Goal: Information Seeking & Learning: Learn about a topic

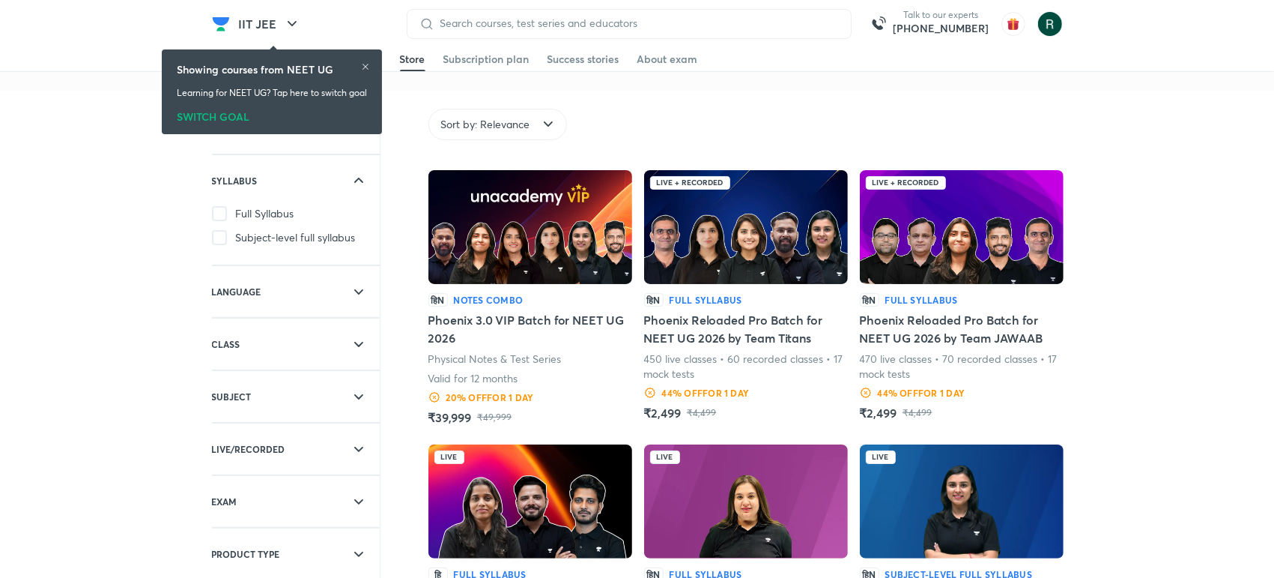
click at [367, 61] on div "Showing courses from NEET UG" at bounding box center [272, 69] width 190 height 16
click at [368, 64] on icon at bounding box center [365, 66] width 9 height 9
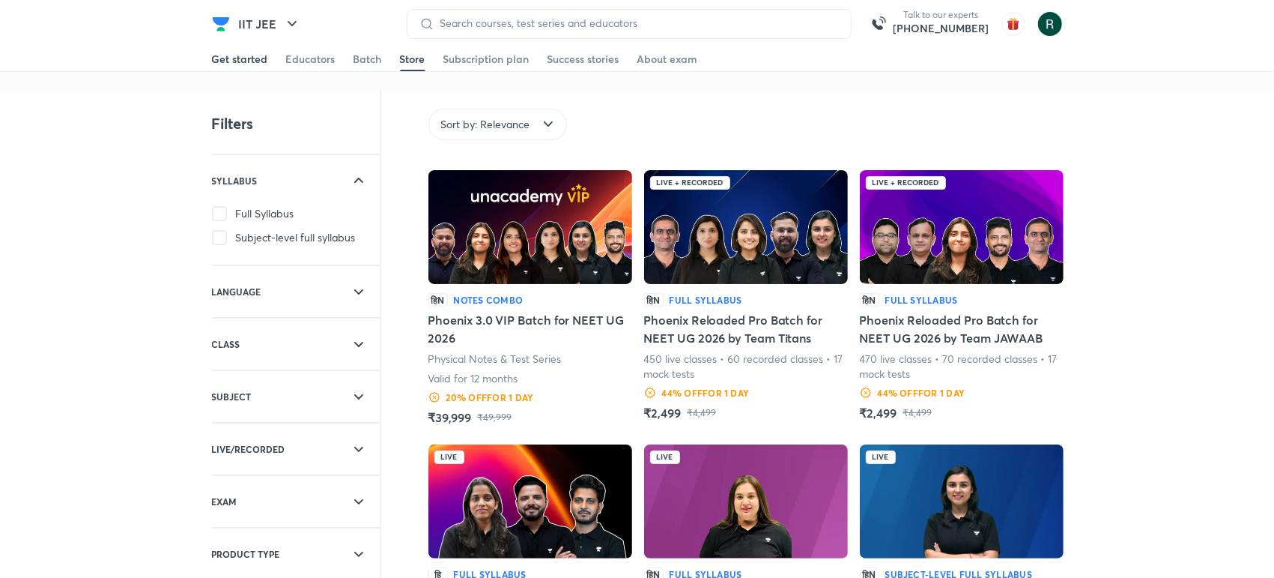
click at [240, 64] on div "Get started" at bounding box center [240, 59] width 56 height 15
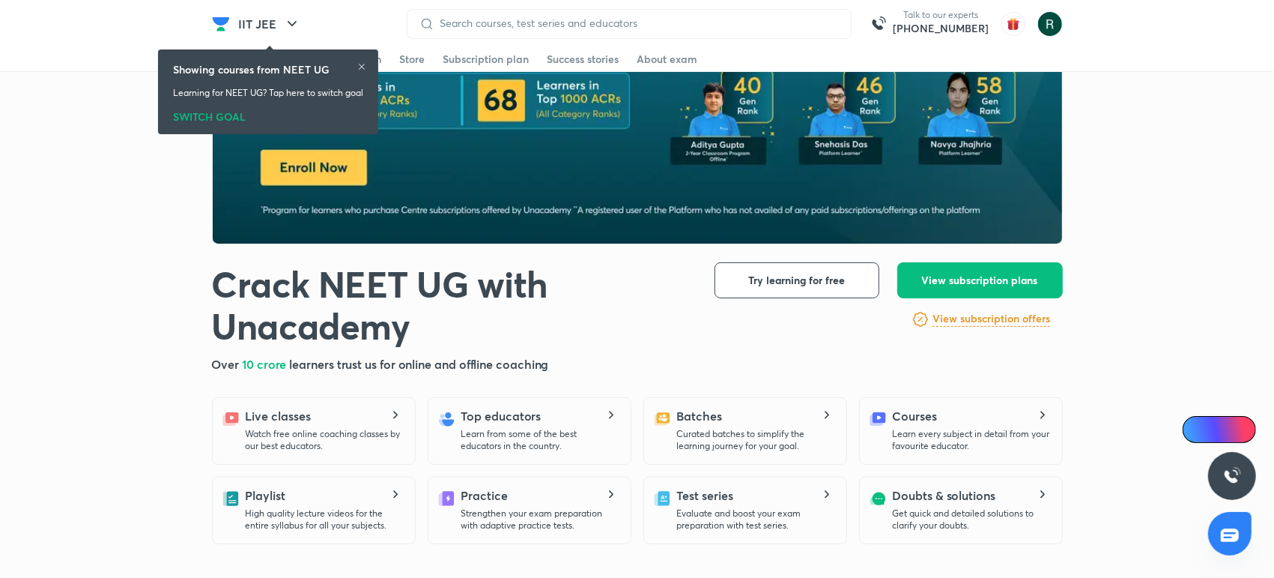
scroll to position [141, 0]
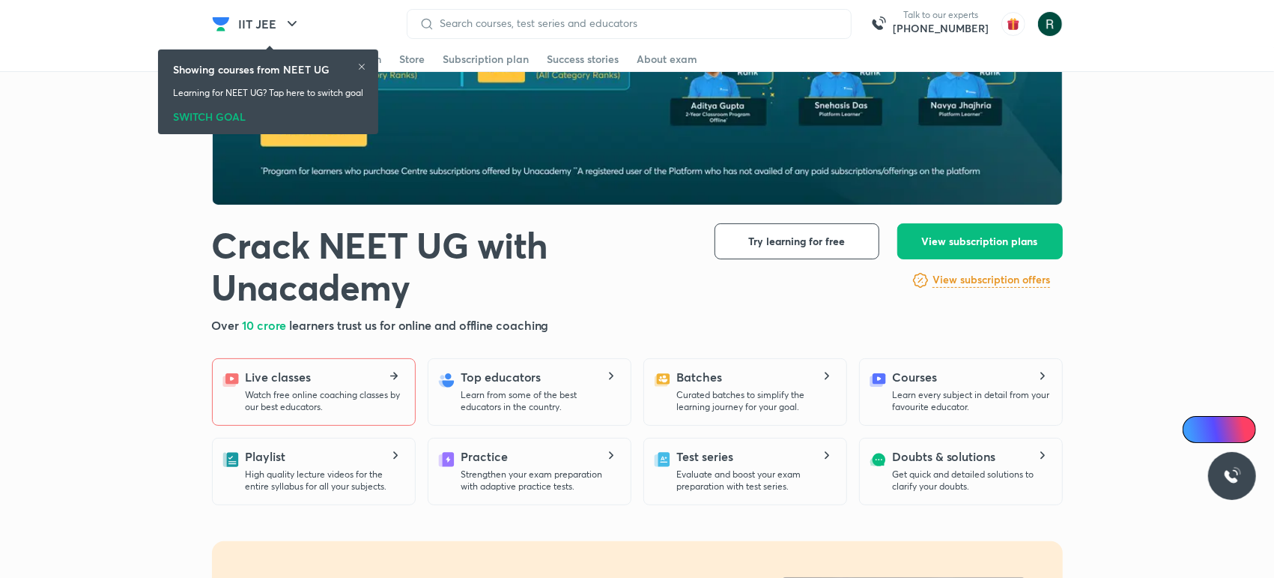
click at [342, 384] on div "Live classes Watch free online coaching classes by our best educators." at bounding box center [324, 390] width 157 height 45
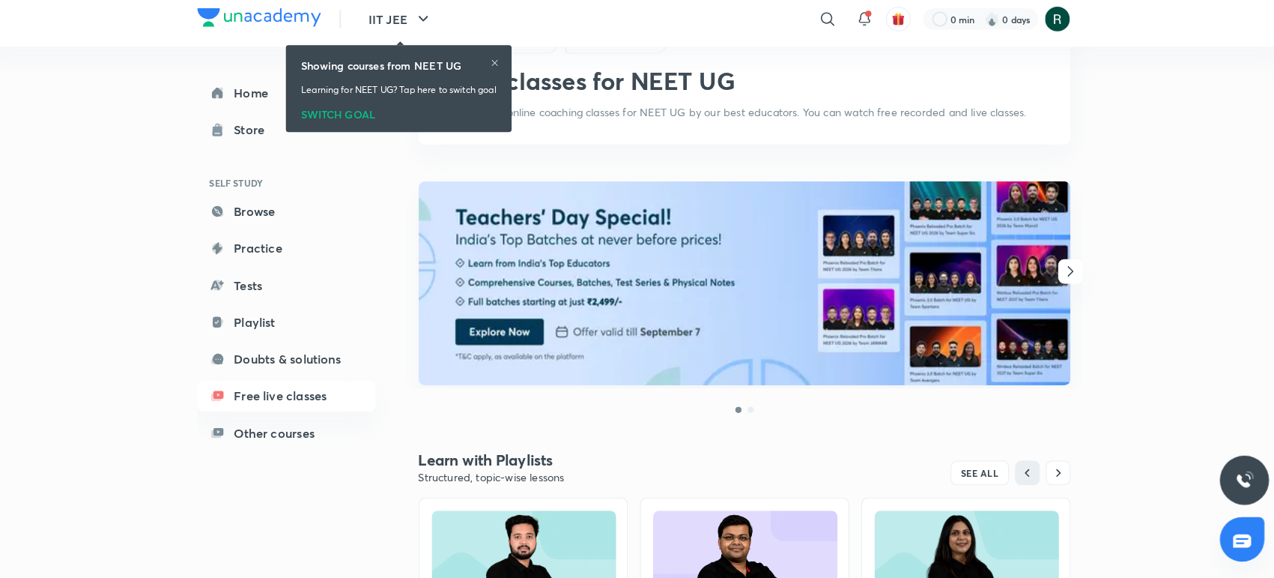
scroll to position [71, 0]
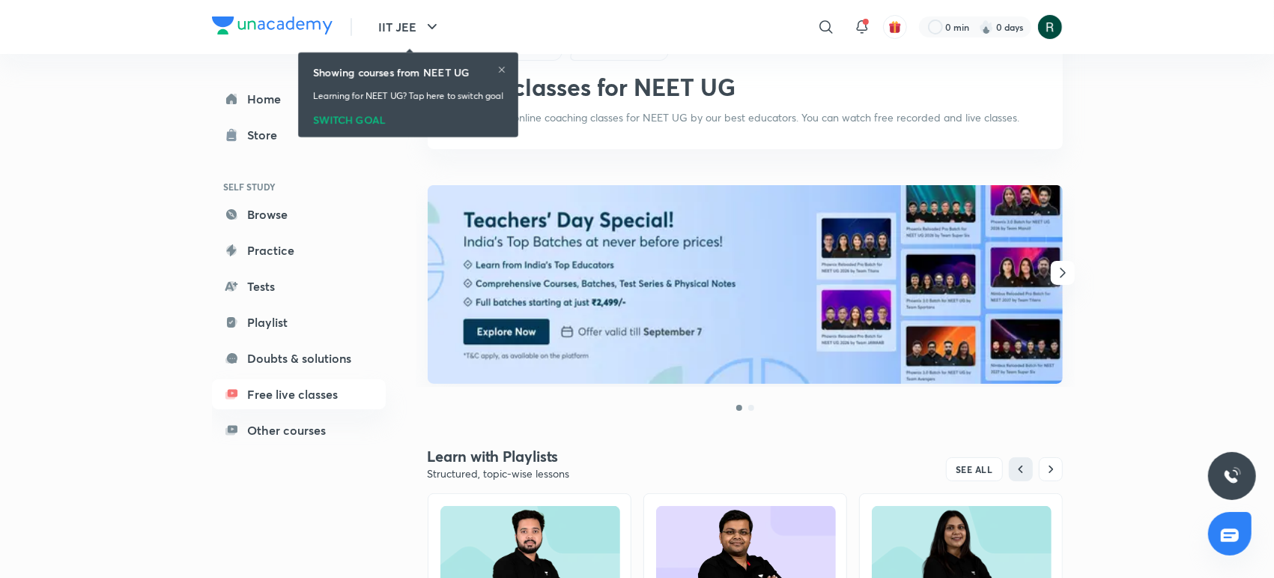
click at [1055, 276] on icon "button" at bounding box center [1063, 273] width 18 height 18
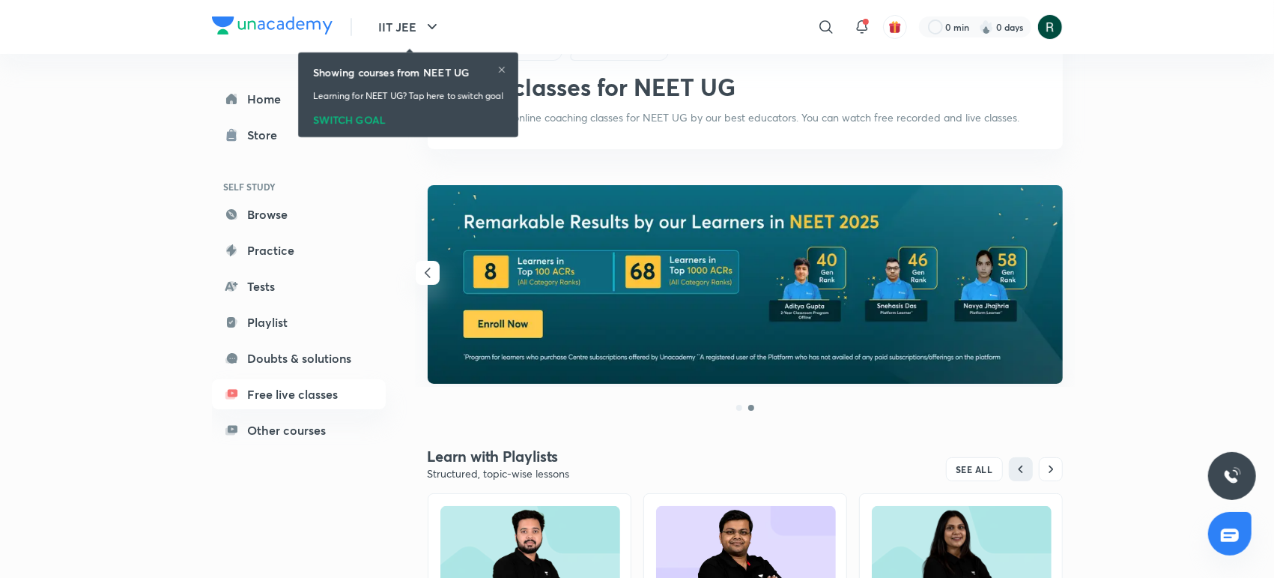
click at [1055, 276] on img at bounding box center [745, 284] width 635 height 199
click at [430, 272] on icon "button" at bounding box center [428, 273] width 18 height 18
